Goal: Information Seeking & Learning: Check status

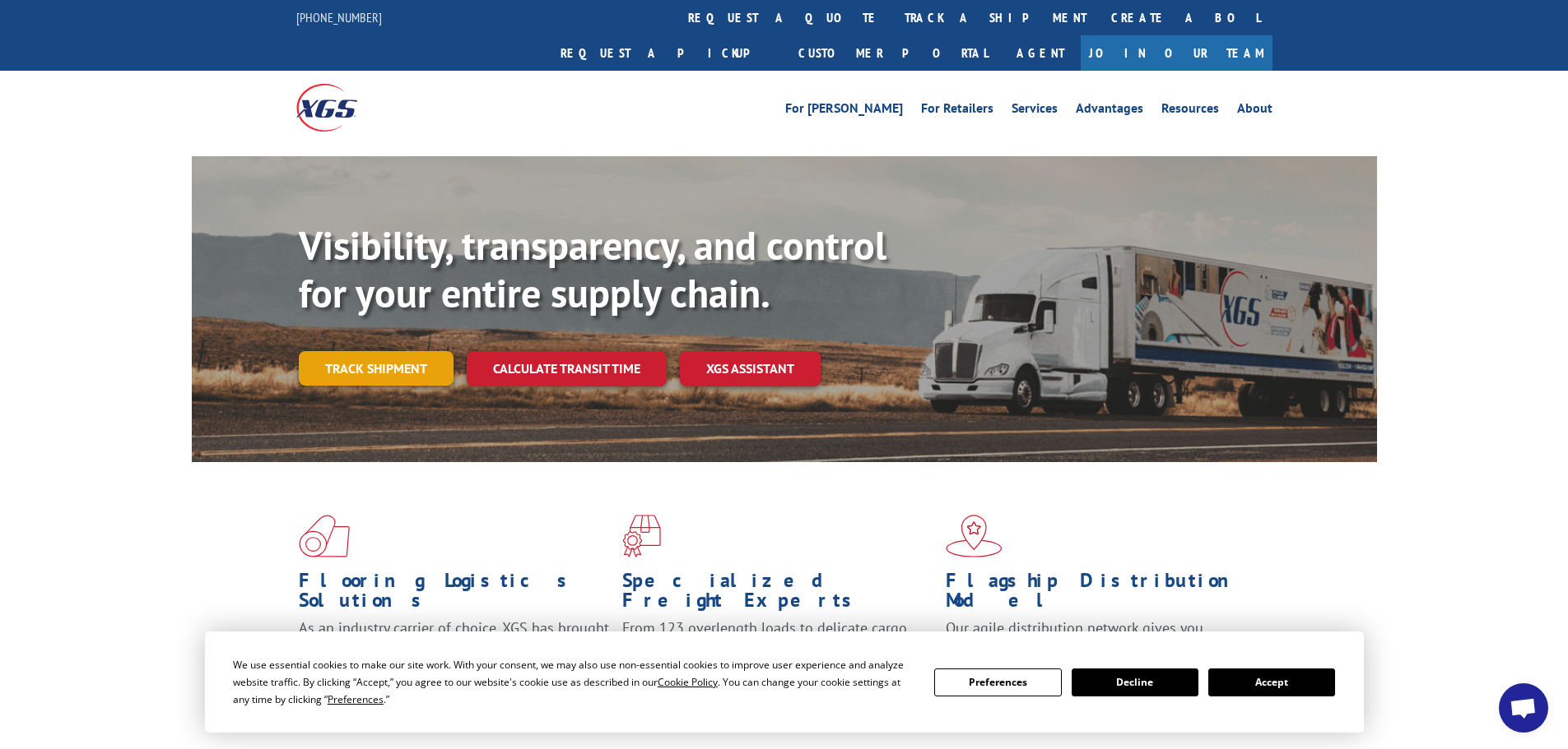
click at [412, 352] on link "Track shipment" at bounding box center [376, 369] width 154 height 34
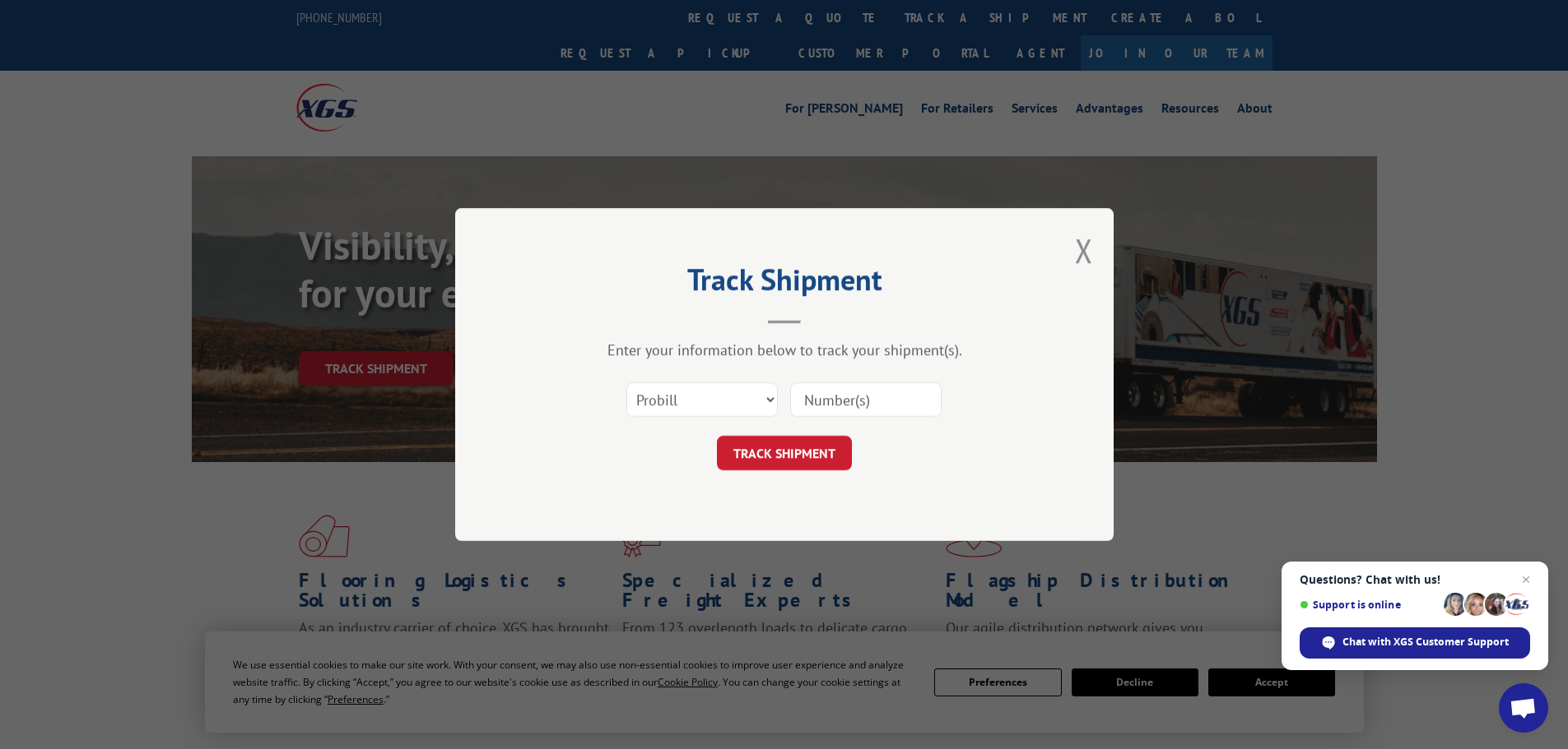
click at [806, 398] on input at bounding box center [865, 399] width 151 height 34
type input "7019543"
click at [772, 456] on button "TRACK SHIPMENT" at bounding box center [784, 453] width 135 height 34
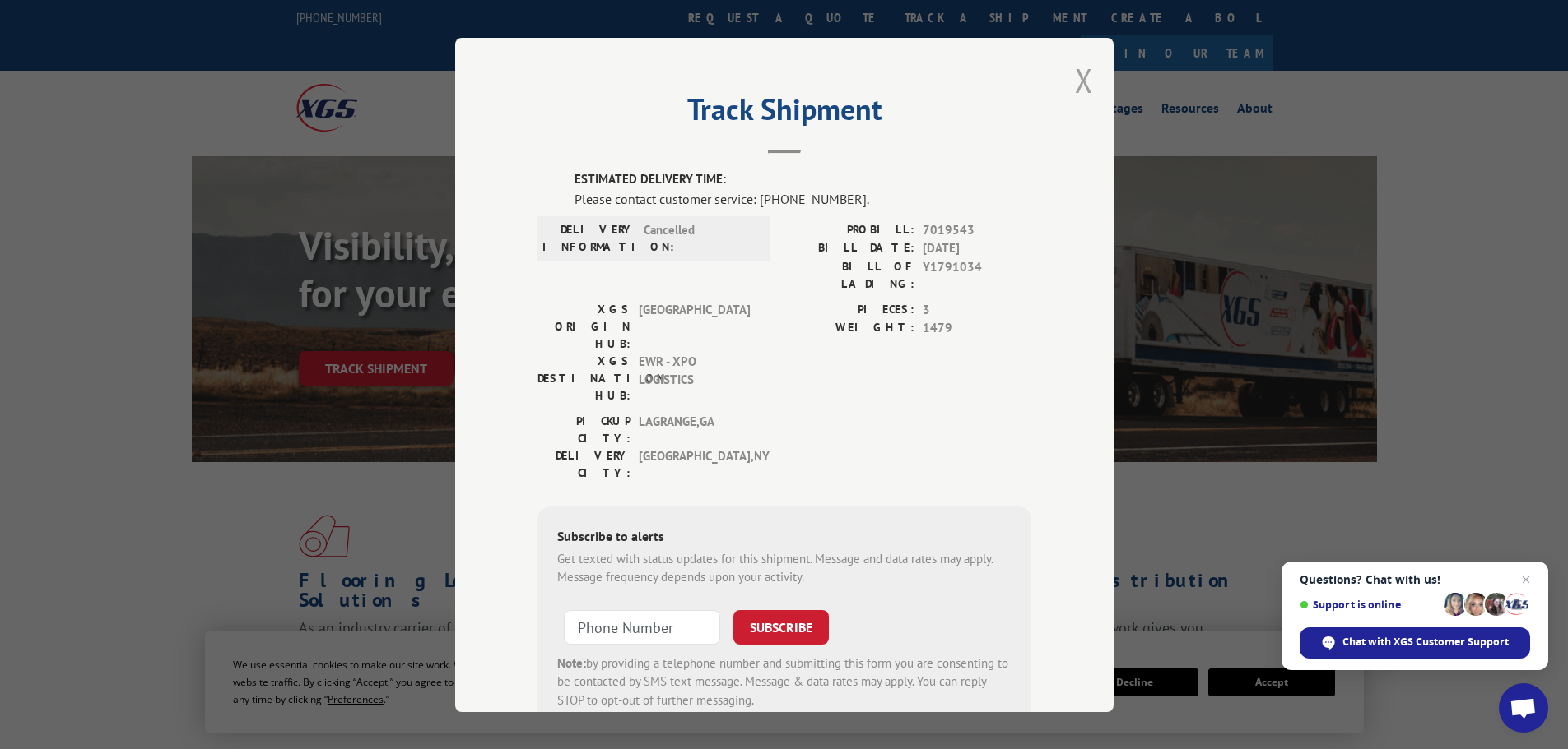
click at [1078, 84] on button "Close modal" at bounding box center [1083, 80] width 18 height 44
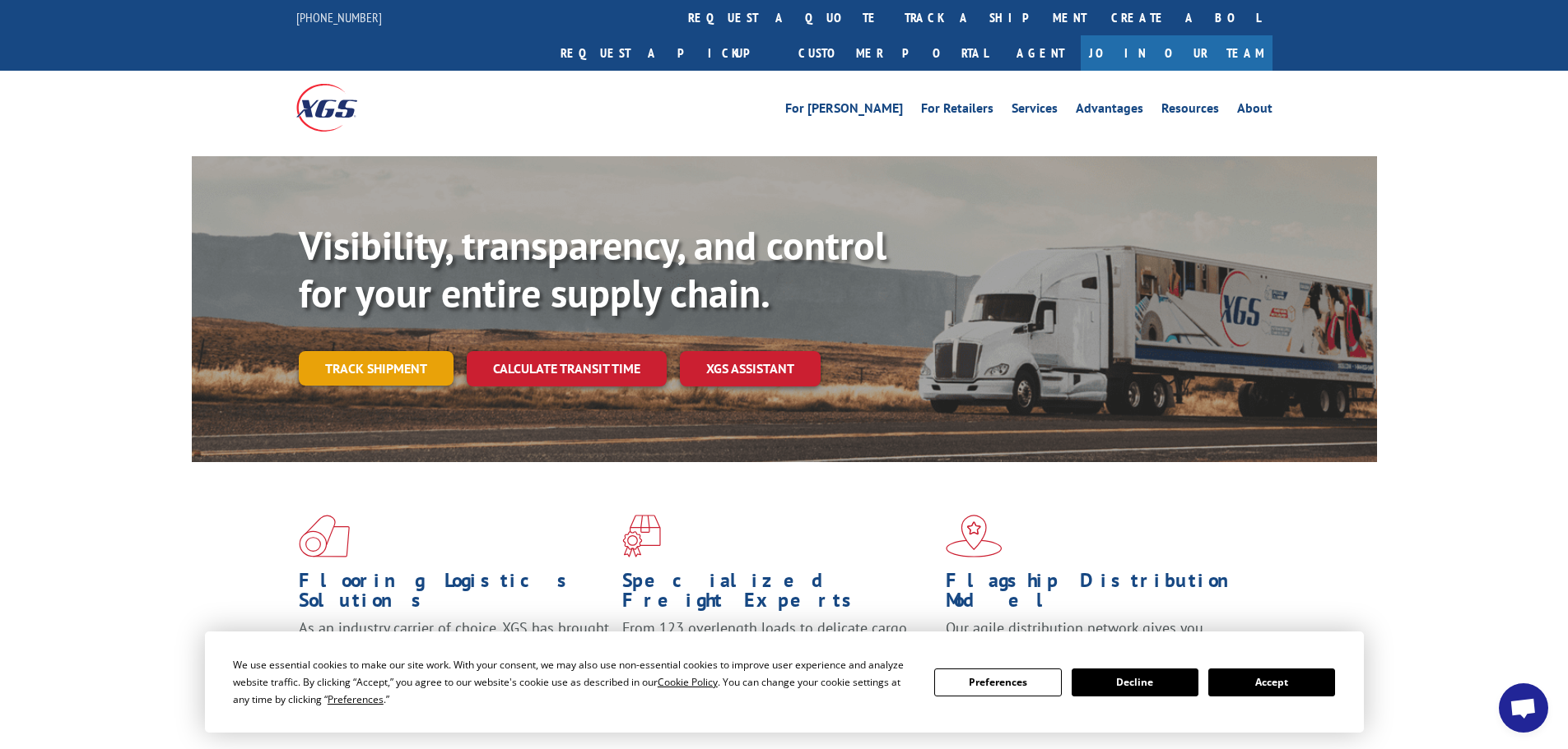
click at [374, 352] on link "Track shipment" at bounding box center [376, 369] width 154 height 34
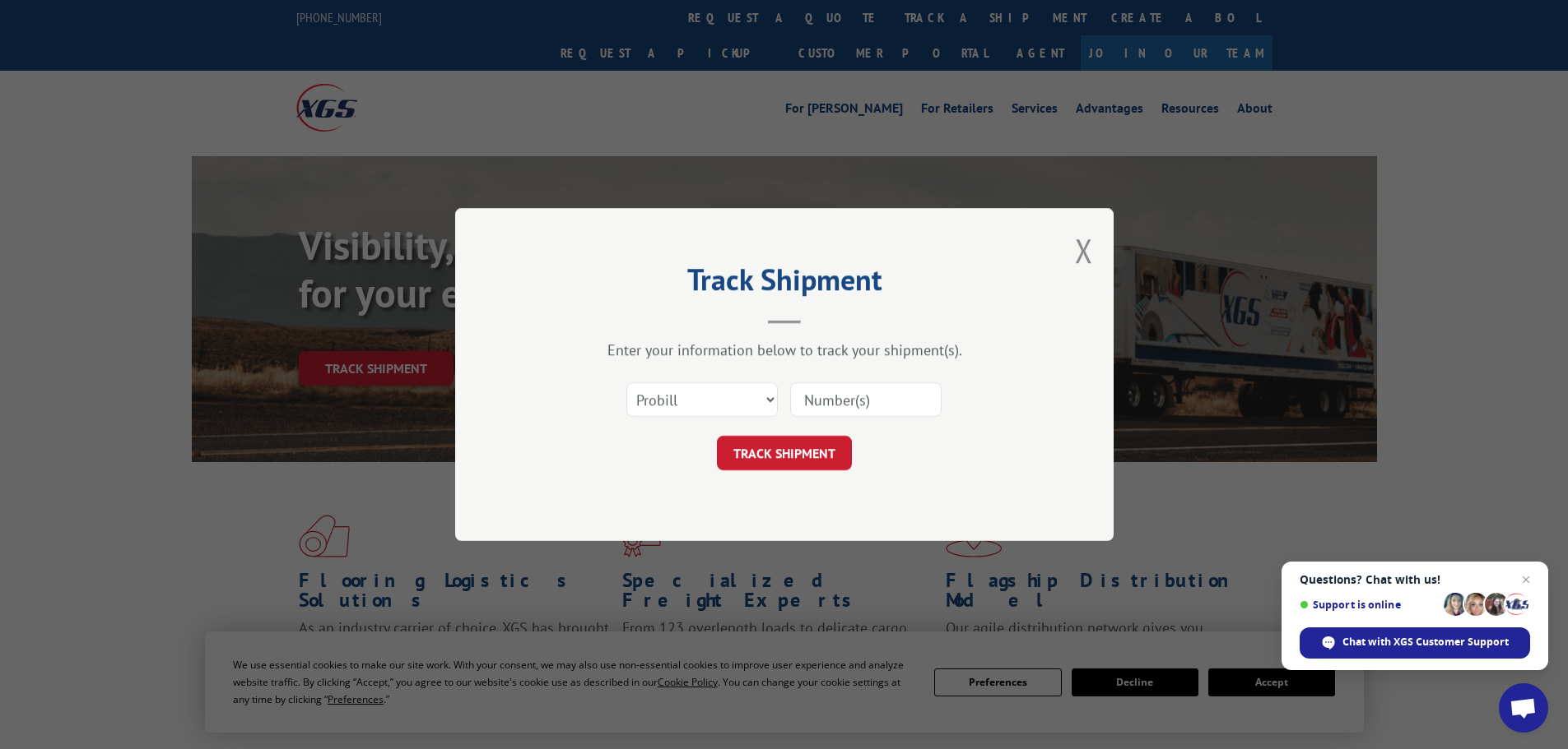
click at [802, 395] on input at bounding box center [865, 399] width 151 height 34
type input "17474844"
click at [796, 445] on button "TRACK SHIPMENT" at bounding box center [784, 453] width 135 height 34
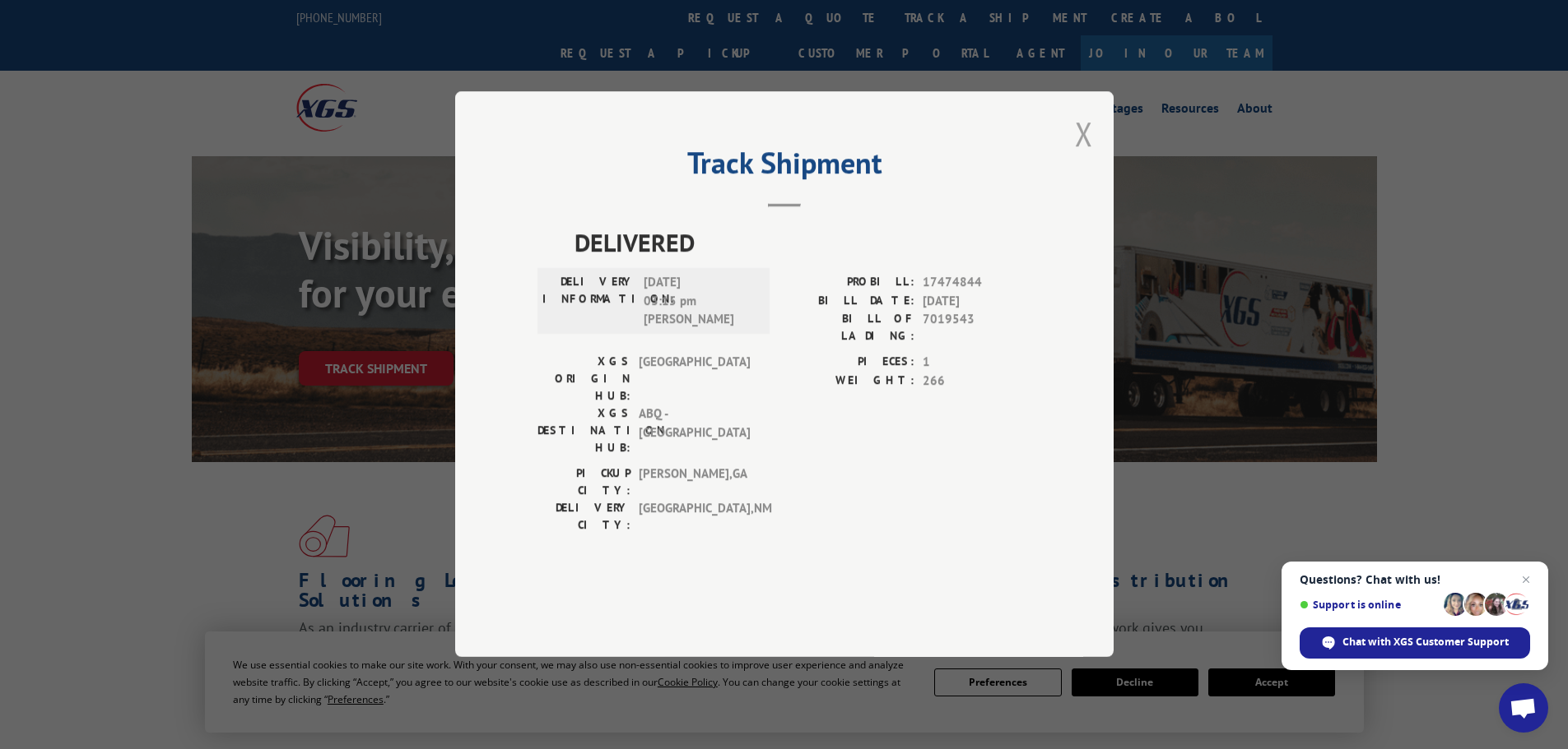
click at [1078, 155] on button "Close modal" at bounding box center [1083, 134] width 18 height 44
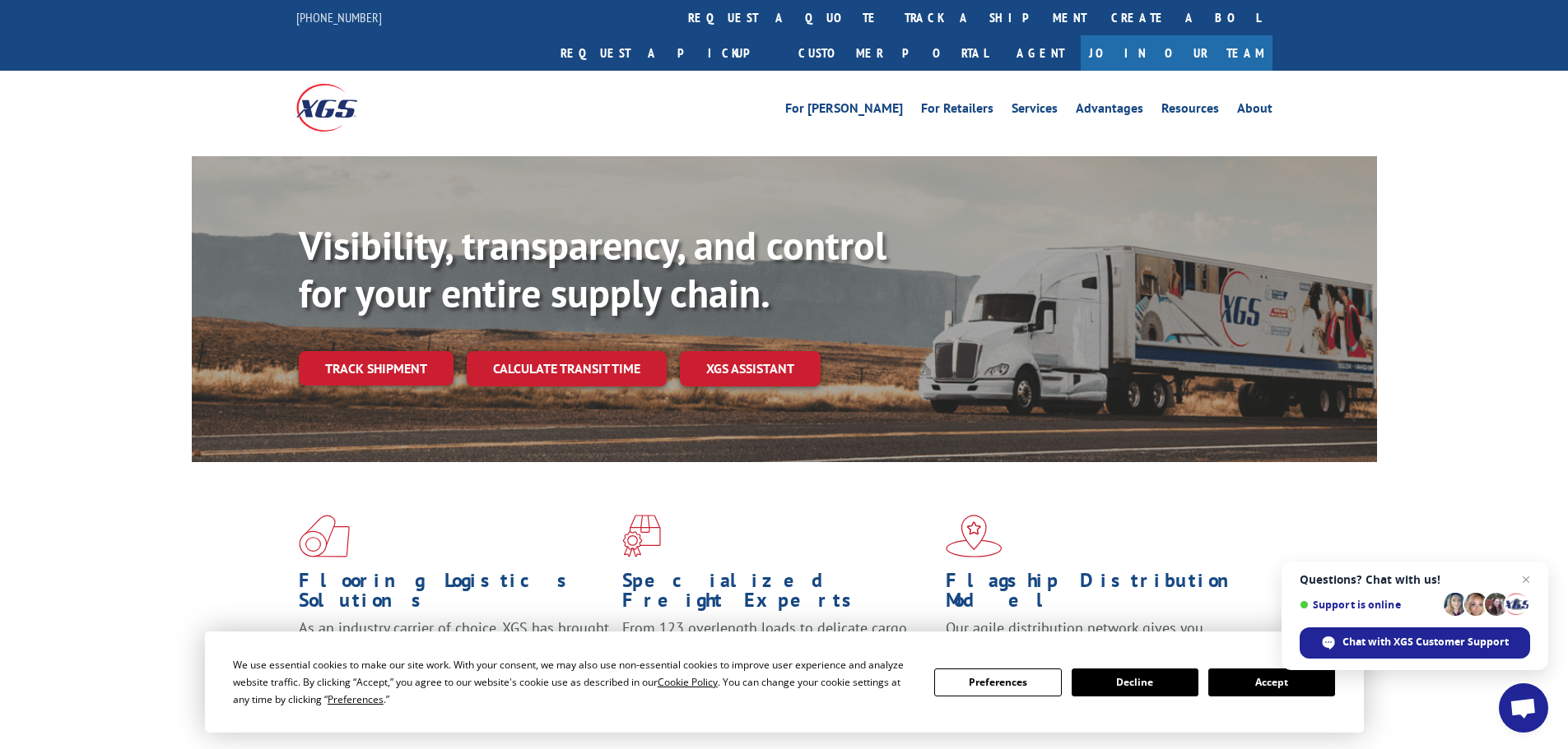
click at [1275, 681] on button "Accept" at bounding box center [1272, 682] width 127 height 28
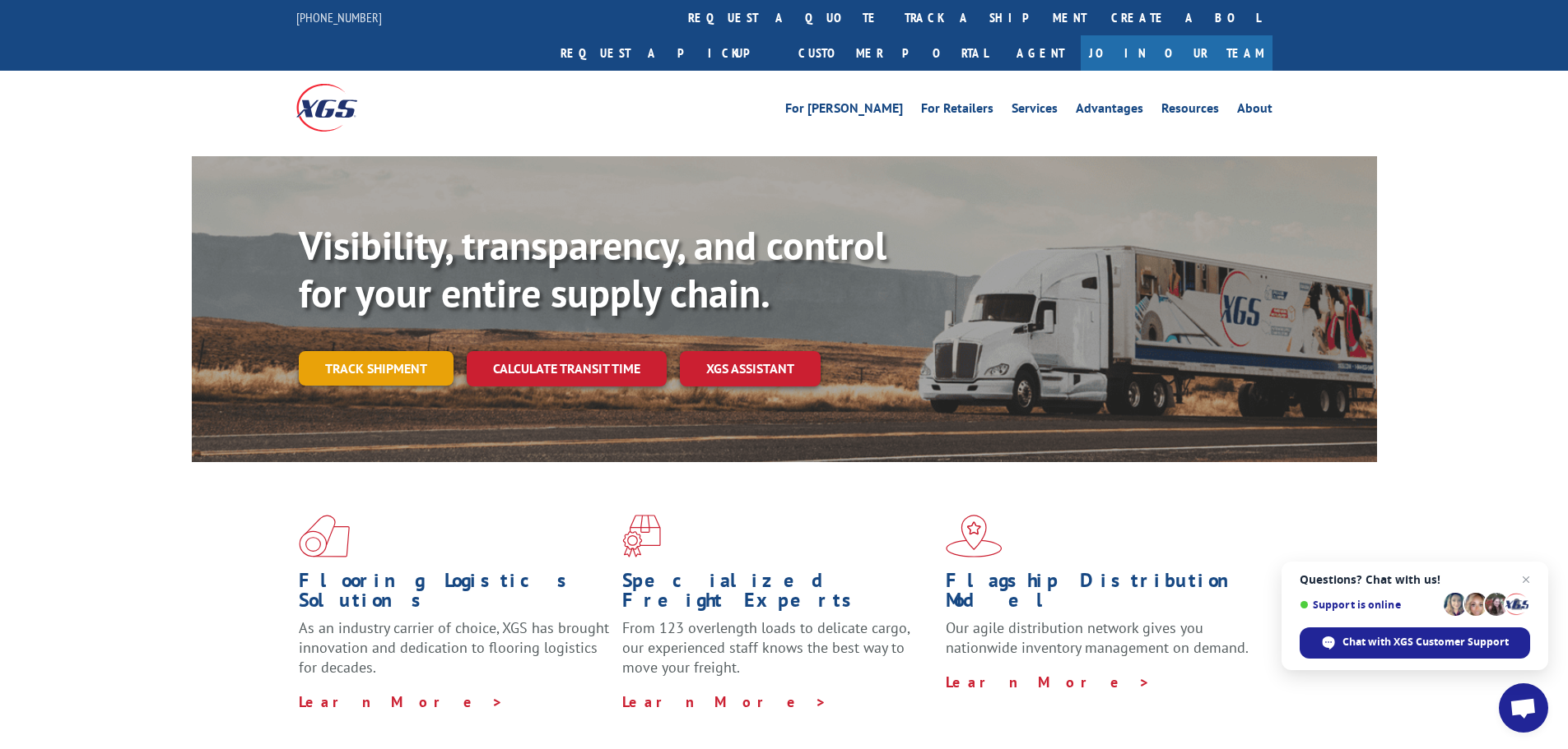
click at [374, 352] on link "Track shipment" at bounding box center [376, 369] width 154 height 34
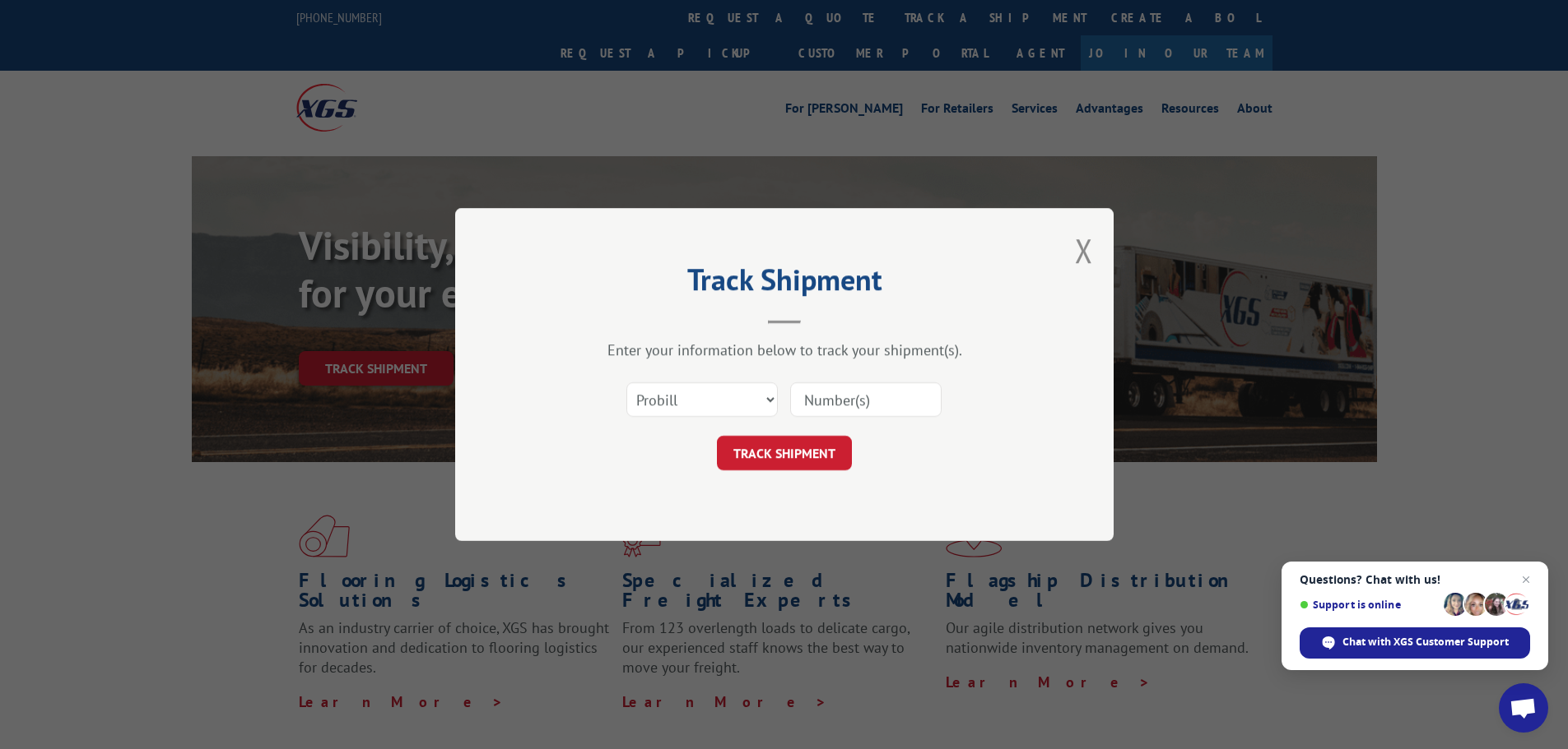
click at [812, 394] on input at bounding box center [865, 399] width 151 height 34
type input "330832493"
click at [795, 454] on button "TRACK SHIPMENT" at bounding box center [784, 453] width 135 height 34
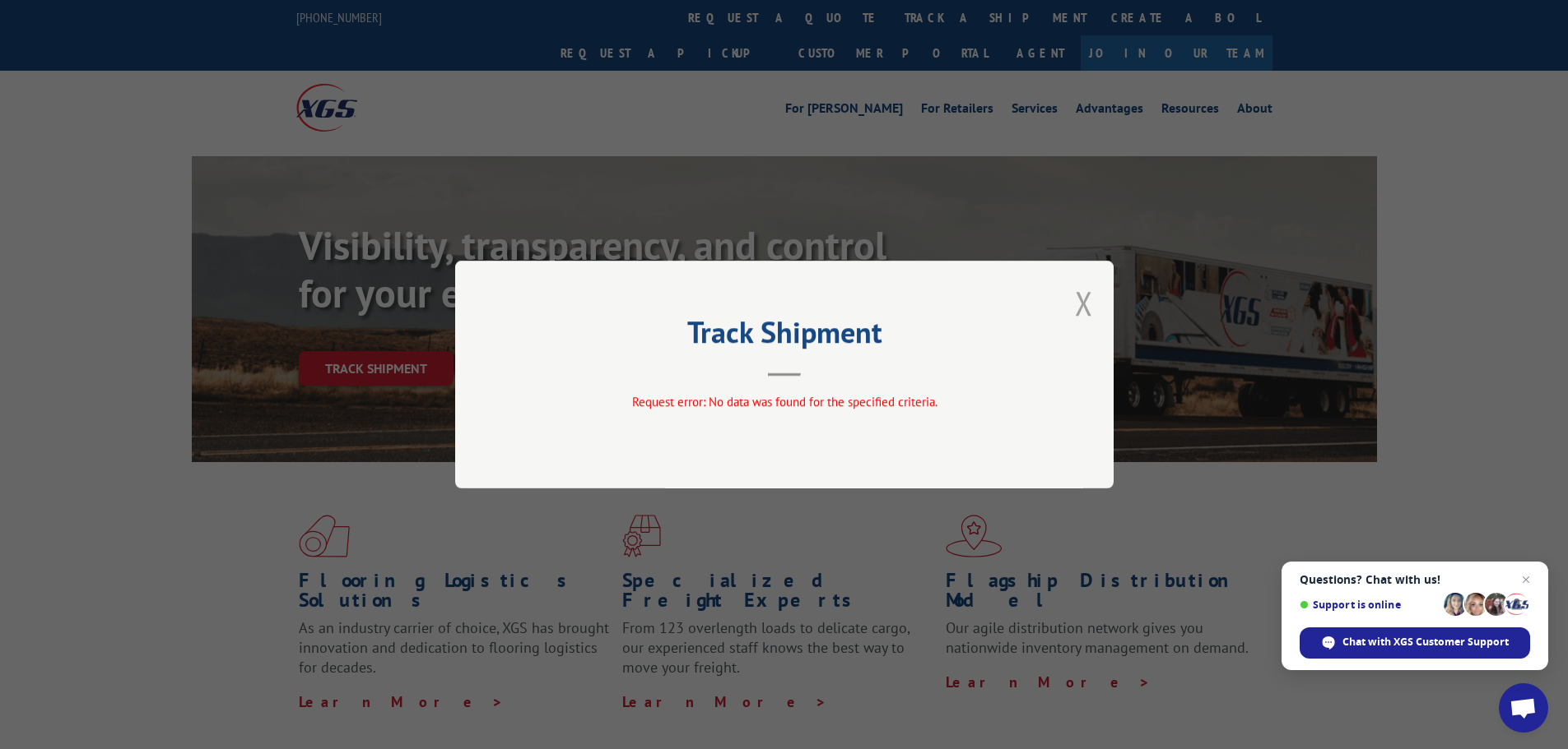
click at [1088, 306] on button "Close modal" at bounding box center [1083, 304] width 18 height 44
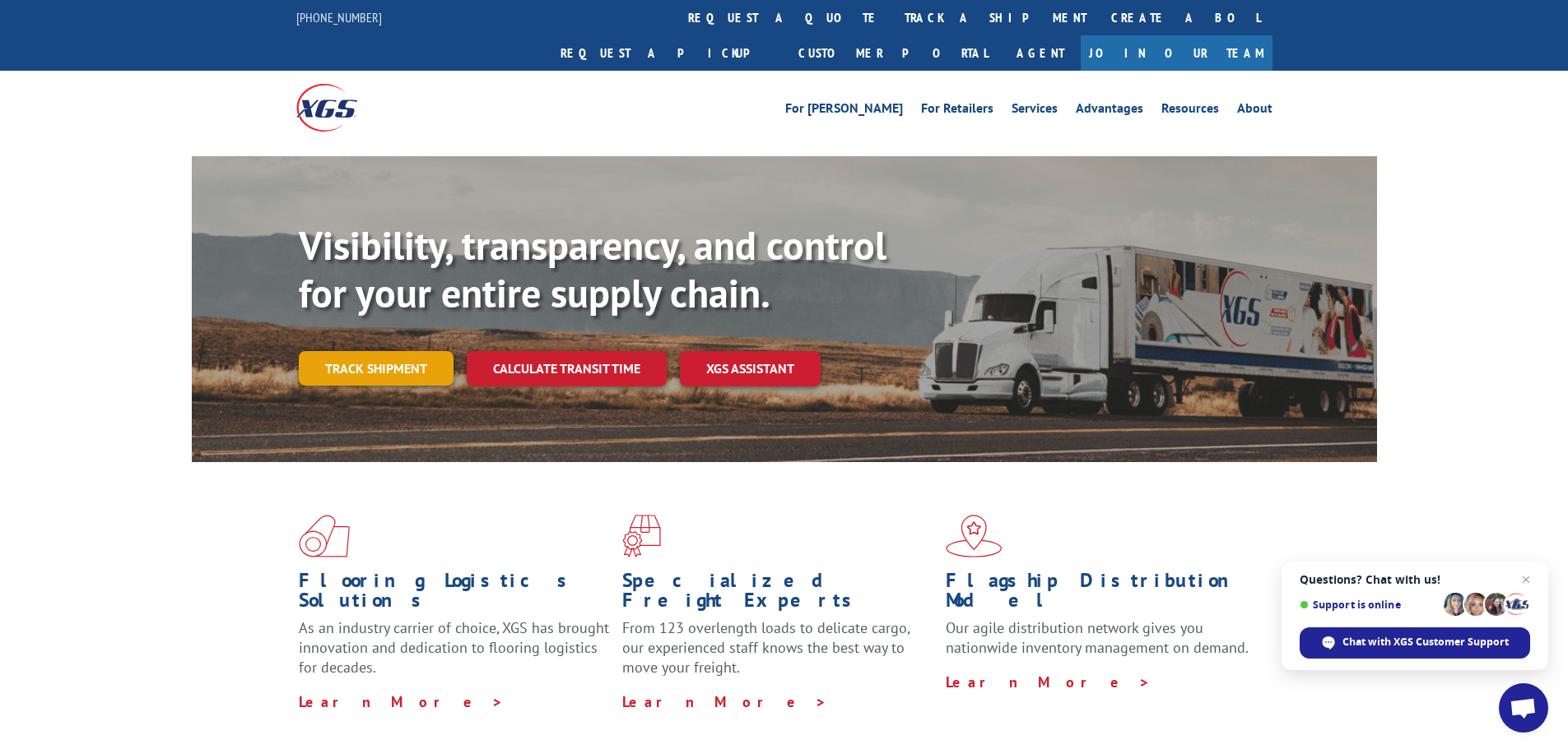
click at [381, 352] on link "Track shipment" at bounding box center [376, 369] width 154 height 34
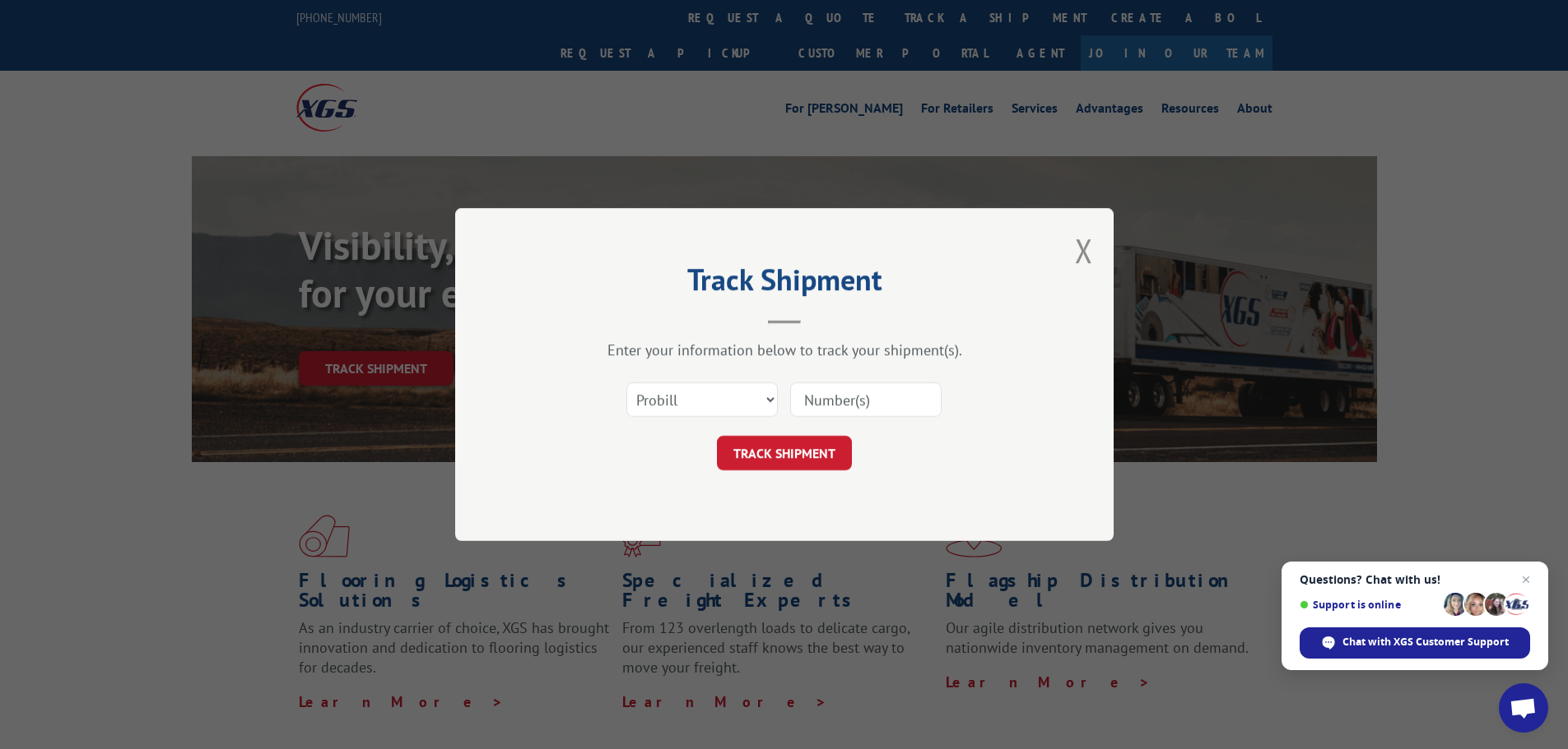
click at [833, 398] on input at bounding box center [865, 399] width 151 height 34
type input "17233007"
click at [819, 453] on button "TRACK SHIPMENT" at bounding box center [784, 453] width 135 height 34
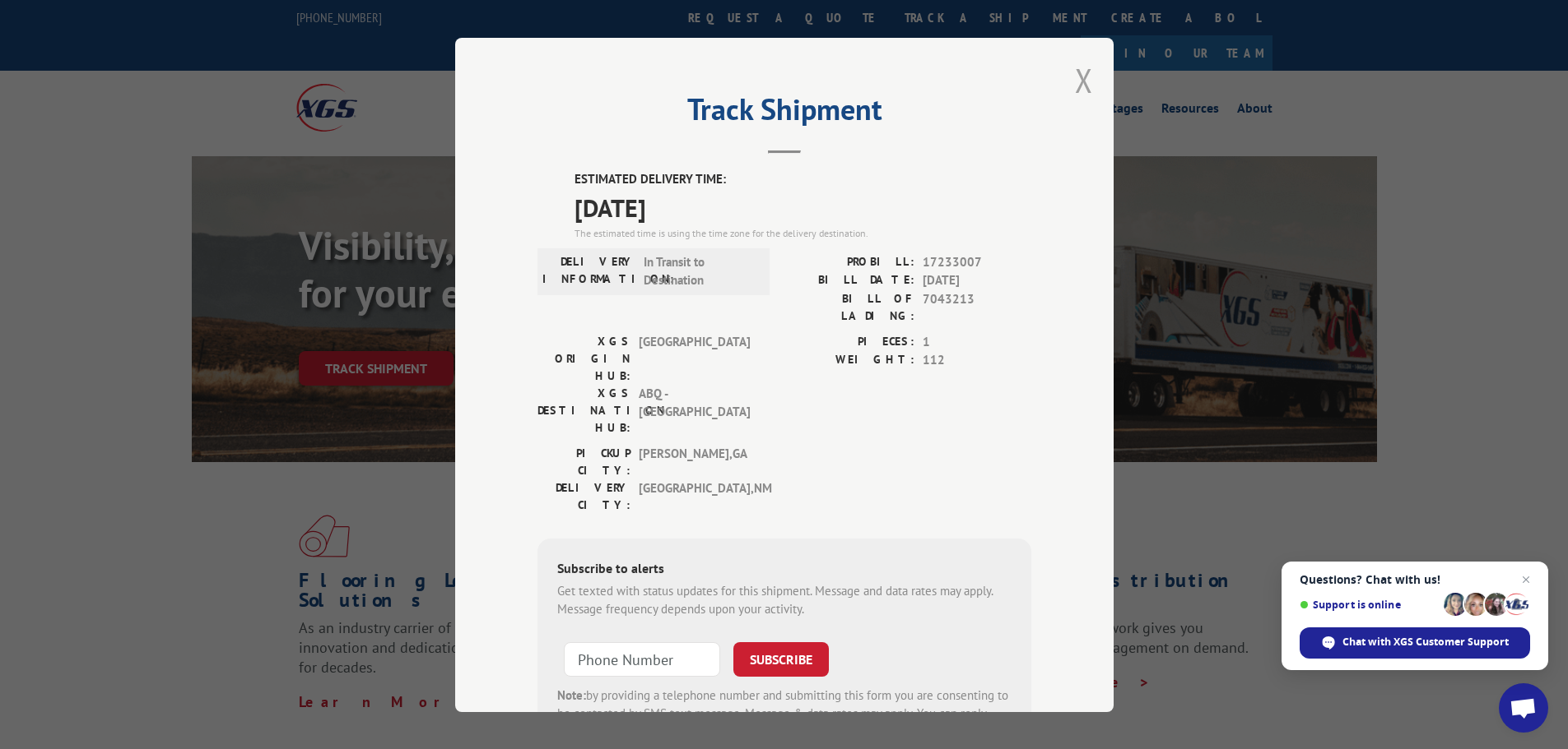
click at [1074, 82] on button "Close modal" at bounding box center [1083, 80] width 18 height 44
